Goal: Task Accomplishment & Management: Manage account settings

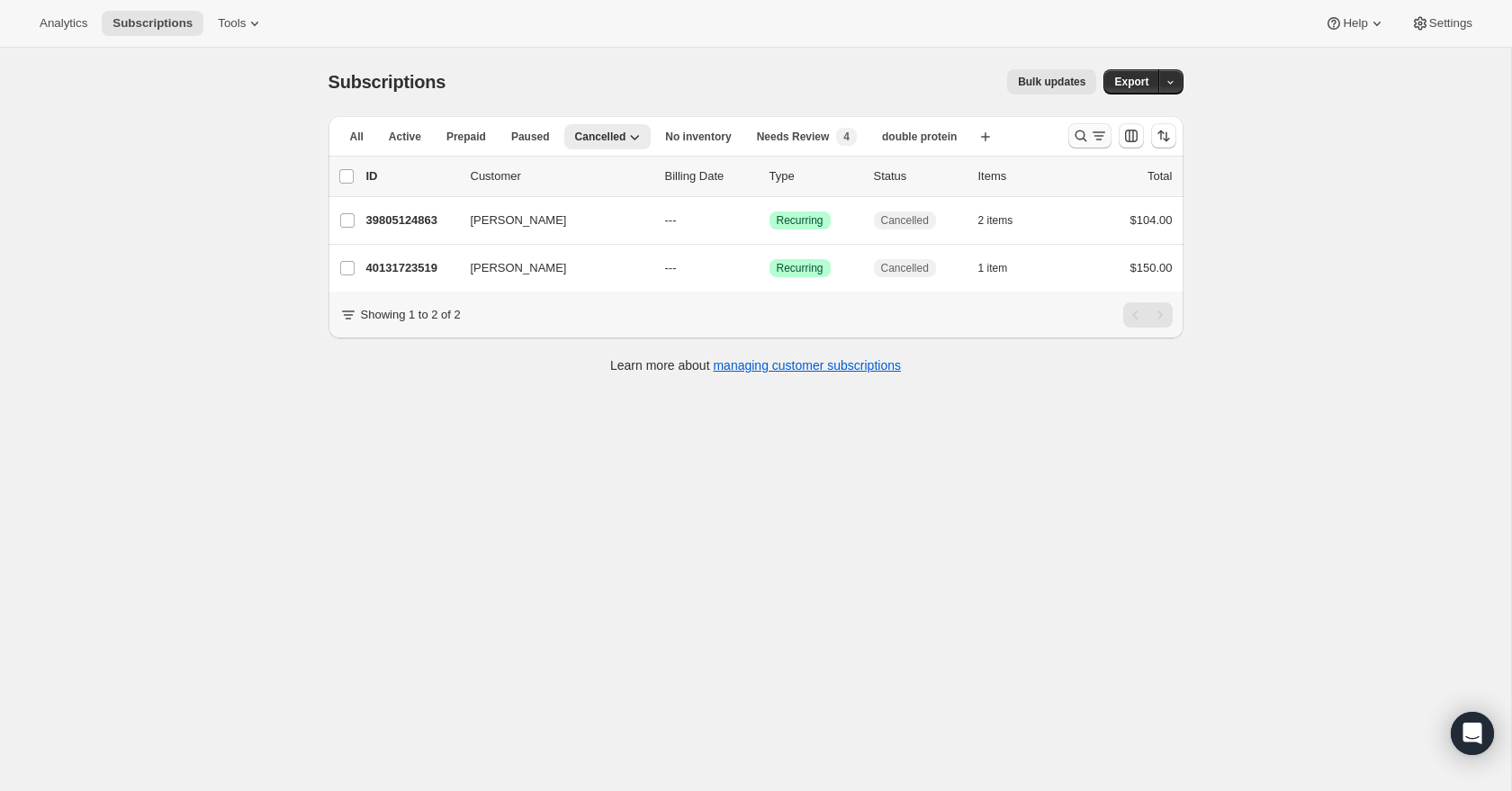
click at [1077, 137] on icon "Search and filter results" at bounding box center [1081, 136] width 18 height 18
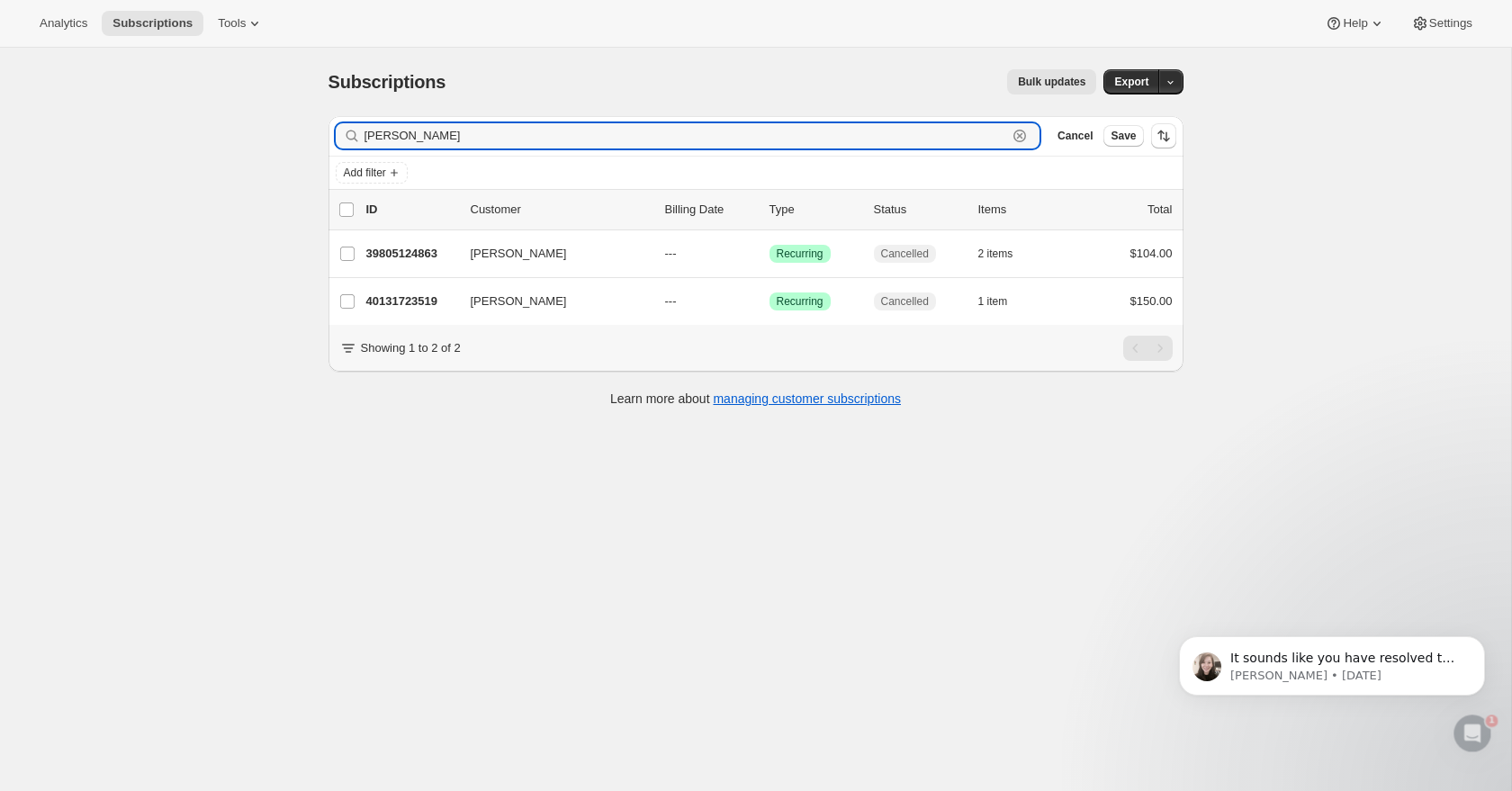
drag, startPoint x: 945, startPoint y: 138, endPoint x: 940, endPoint y: 118, distance: 20.6
click at [940, 118] on div "Filter subscribers tyler Clear Cancel Save" at bounding box center [755, 136] width 855 height 40
type input "[PERSON_NAME]"
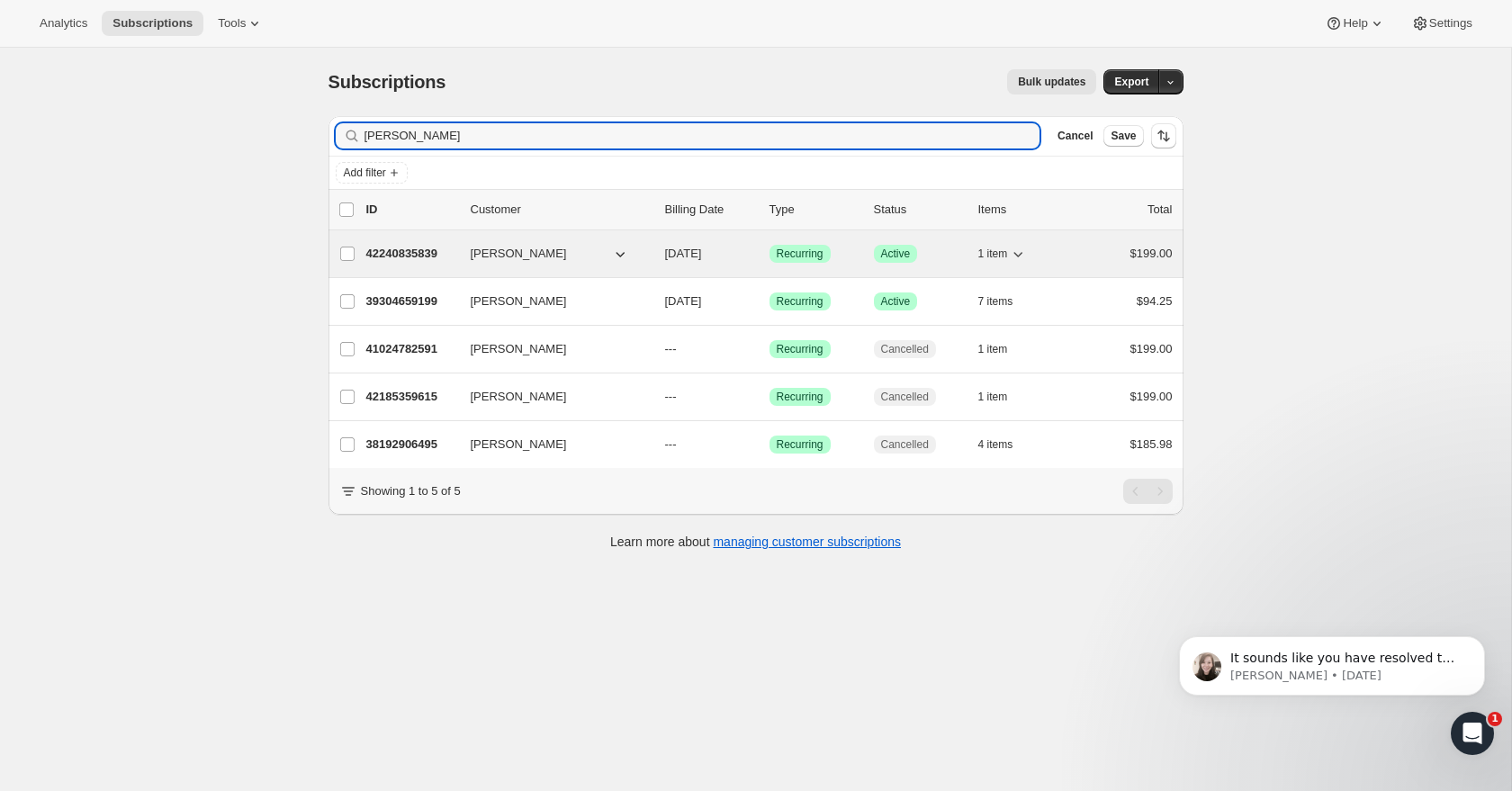
click at [408, 252] on p "42240835839" at bounding box center [411, 254] width 90 height 18
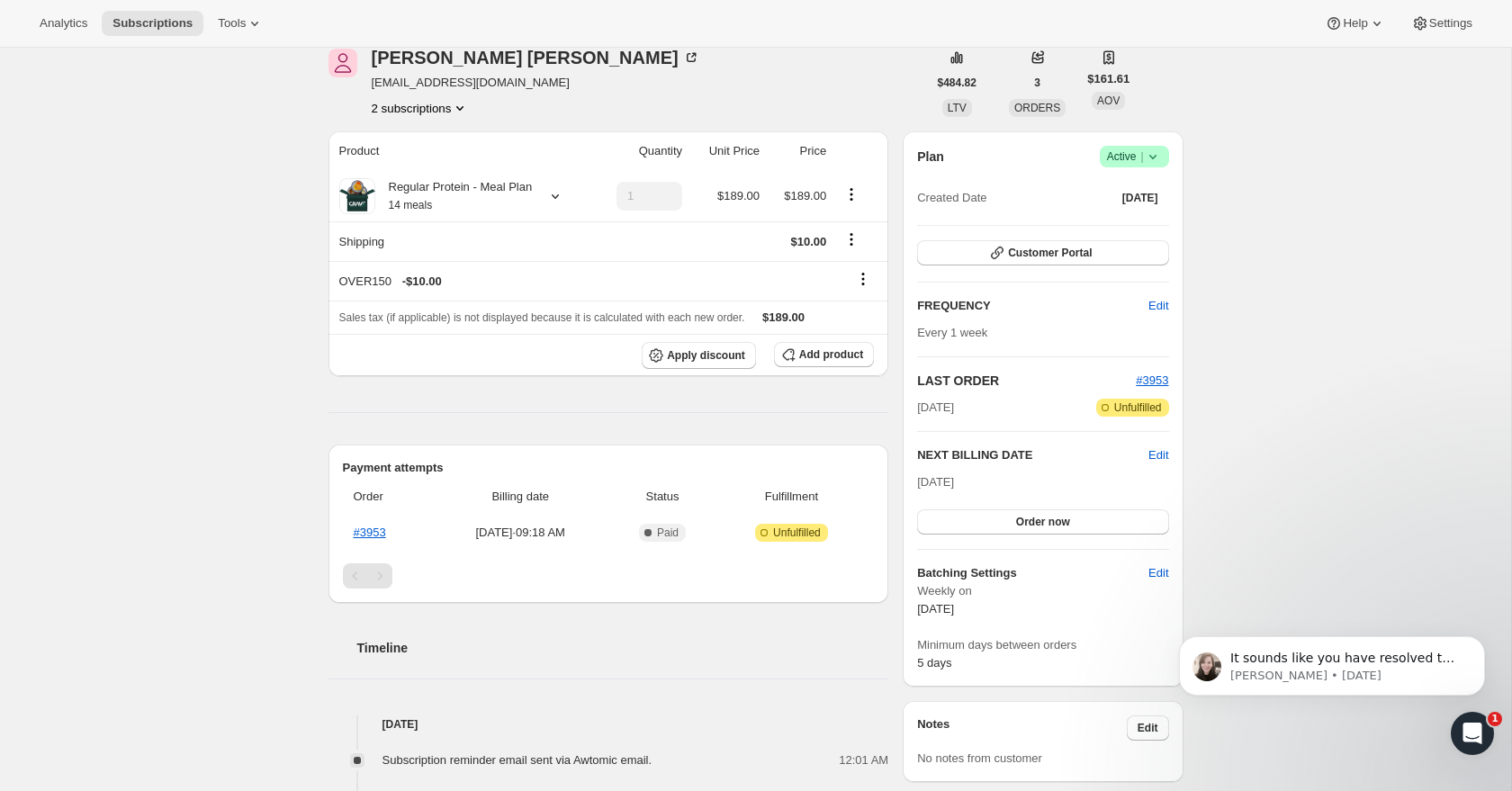
scroll to position [83, 0]
click at [446, 113] on button "2 subscriptions" at bounding box center [421, 107] width 98 height 18
click at [420, 145] on span "41024782591" at bounding box center [391, 140] width 72 height 14
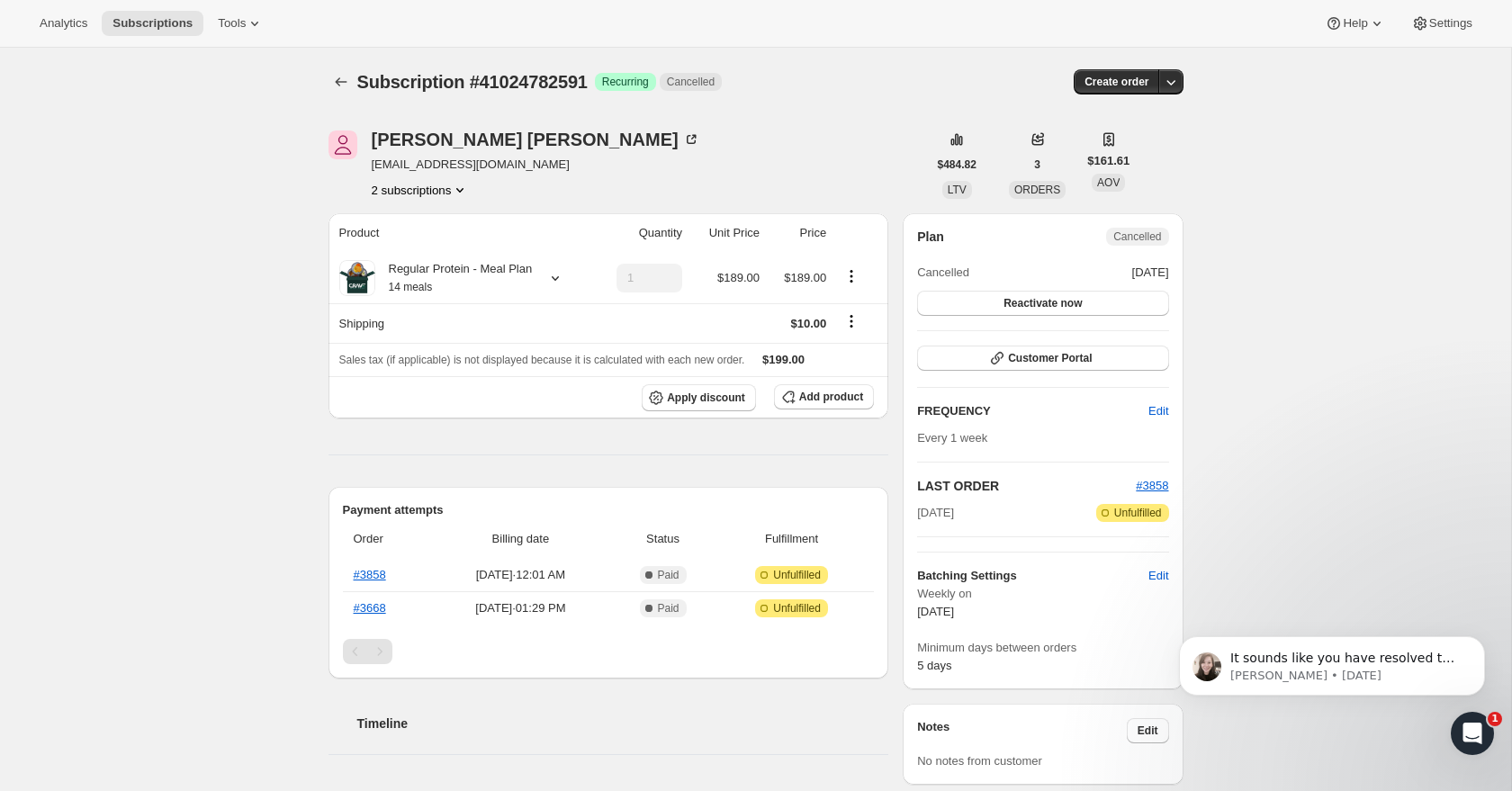
click at [425, 187] on button "2 subscriptions" at bounding box center [421, 190] width 98 height 18
click at [429, 248] on span "42240835839" at bounding box center [392, 254] width 72 height 14
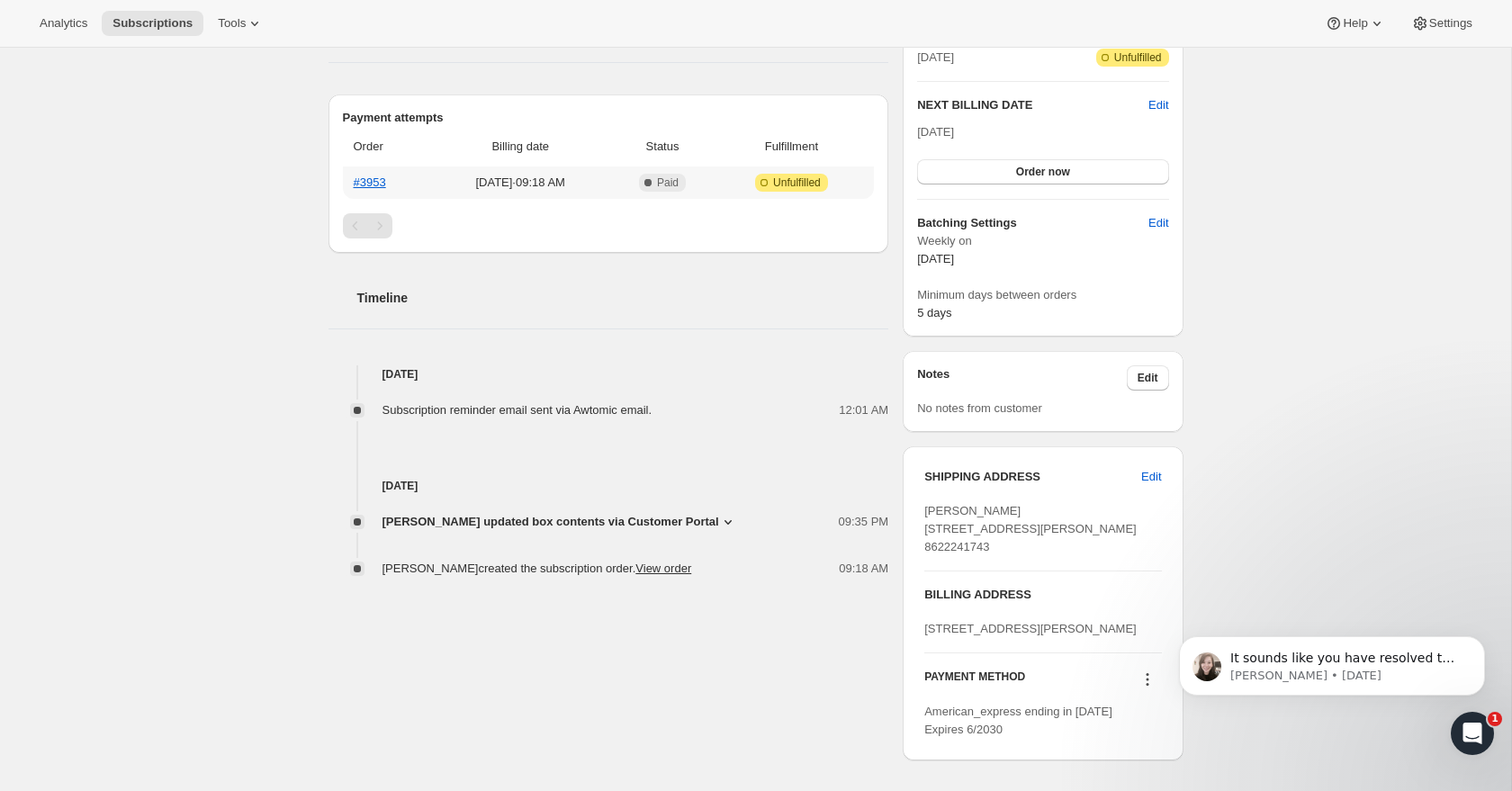
scroll to position [434, 0]
click at [719, 529] on icon at bounding box center [728, 520] width 18 height 18
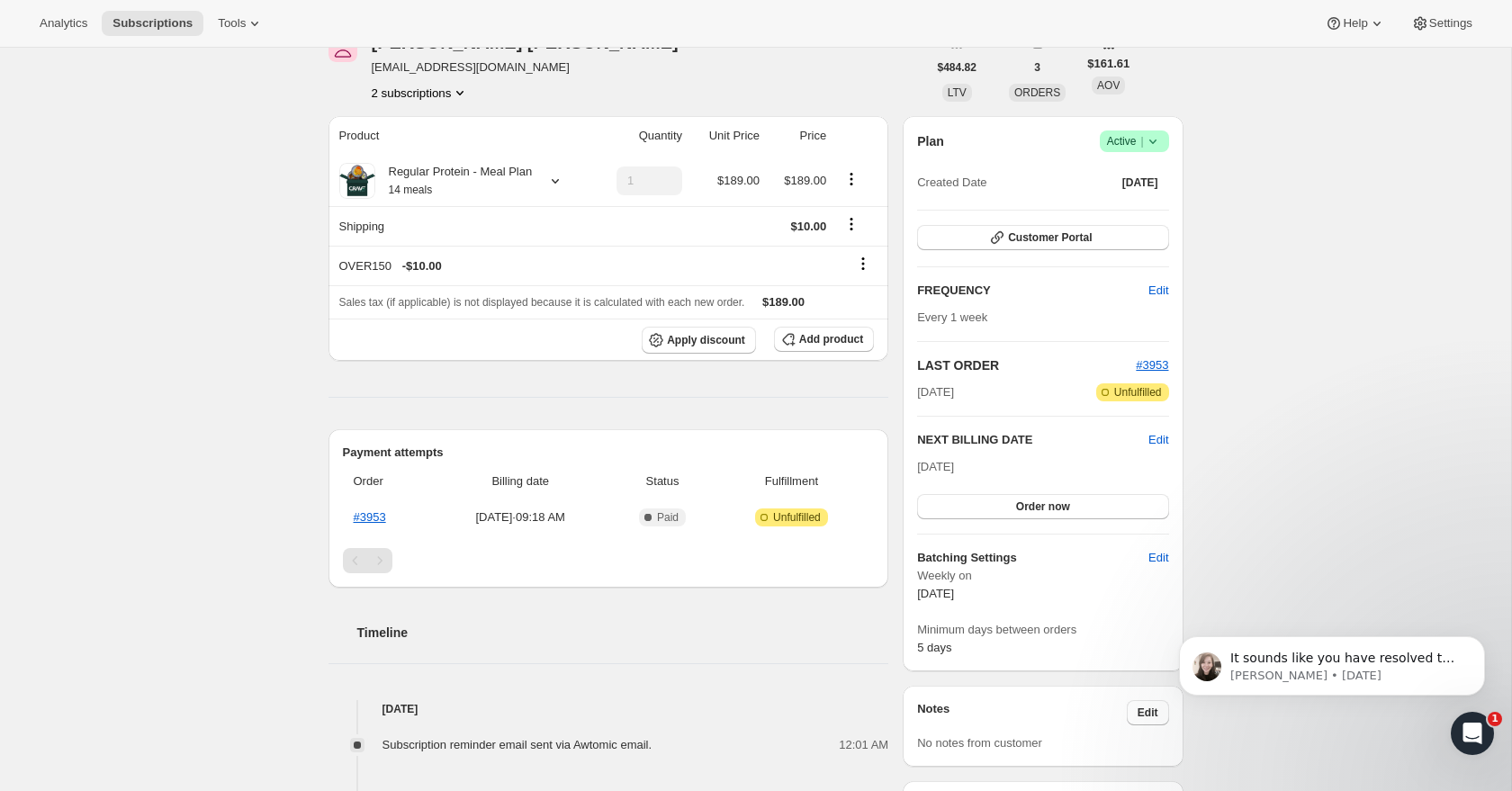
scroll to position [0, 0]
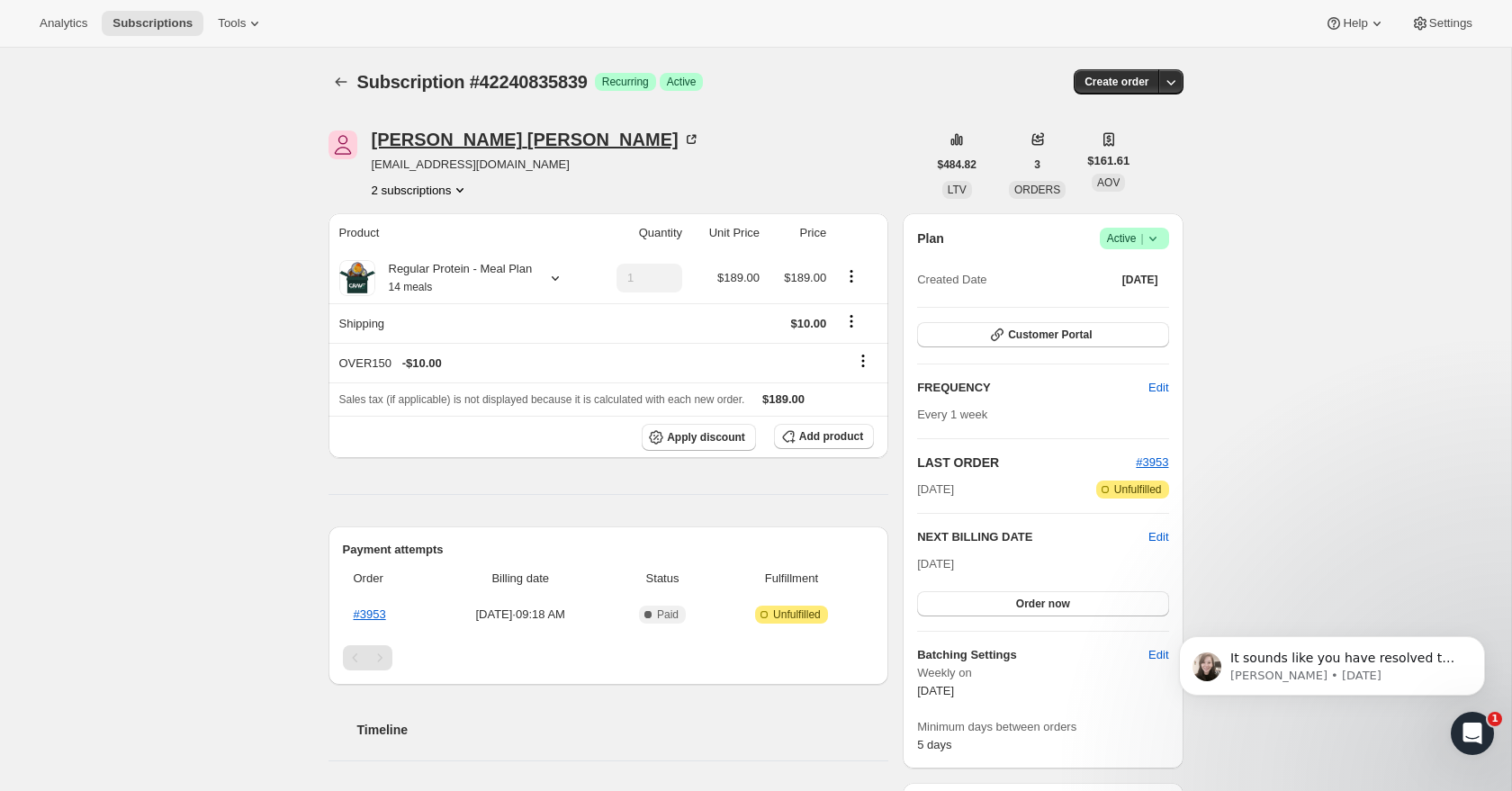
click at [429, 136] on div "[PERSON_NAME]" at bounding box center [535, 139] width 328 height 18
